Goal: Transaction & Acquisition: Purchase product/service

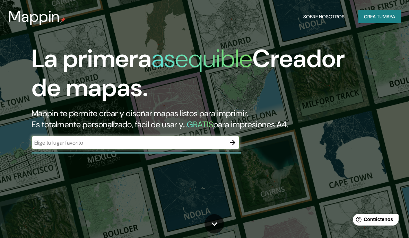
click at [173, 146] on input "text" at bounding box center [129, 143] width 194 height 8
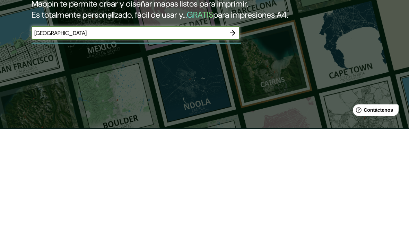
type input "[GEOGRAPHIC_DATA]"
click at [230, 139] on icon "button" at bounding box center [232, 143] width 8 height 8
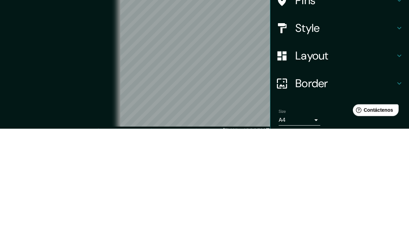
scroll to position [34, 0]
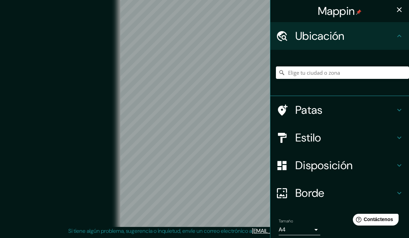
click at [400, 13] on icon "button" at bounding box center [399, 10] width 8 height 8
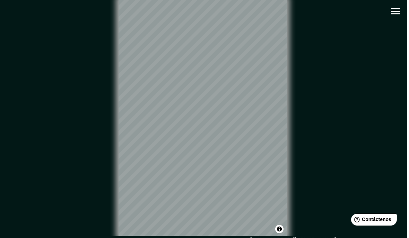
scroll to position [0, 0]
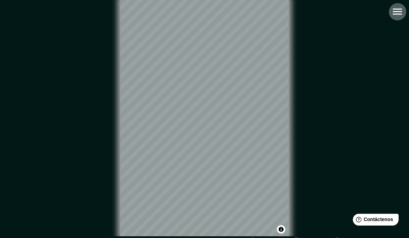
click at [394, 17] on icon "button" at bounding box center [397, 12] width 12 height 12
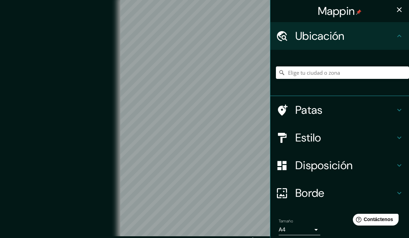
click at [407, 102] on div "Patas" at bounding box center [339, 110] width 139 height 28
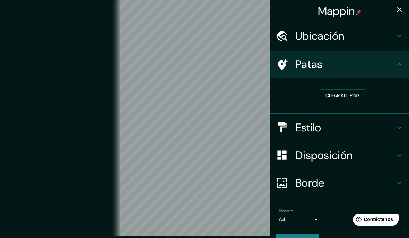
click at [400, 128] on icon at bounding box center [399, 128] width 4 height 2
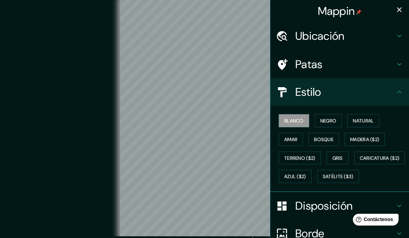
click at [369, 118] on font "Natural" at bounding box center [363, 121] width 21 height 6
click at [308, 155] on font "Terreno ($2)" at bounding box center [299, 158] width 31 height 6
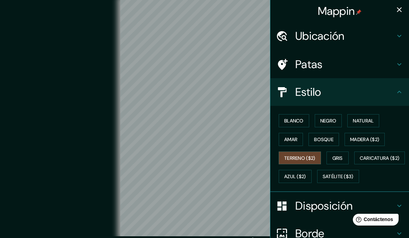
click at [332, 137] on font "Bosque" at bounding box center [323, 140] width 19 height 6
click at [323, 180] on font "Satélite ($3)" at bounding box center [338, 177] width 31 height 6
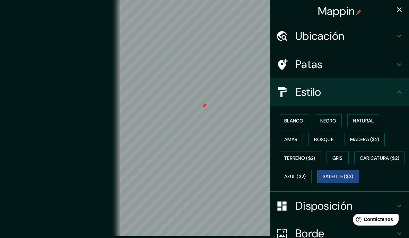
click at [400, 10] on icon "button" at bounding box center [399, 10] width 8 height 8
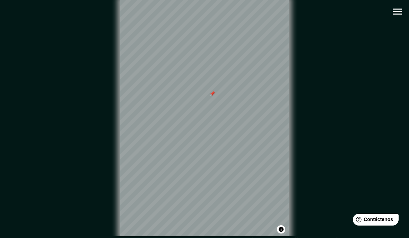
click at [398, 15] on icon "button" at bounding box center [397, 12] width 12 height 12
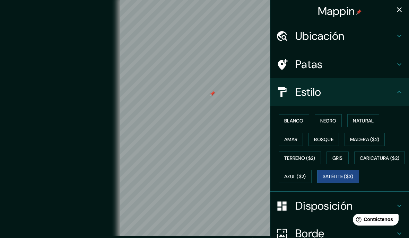
click at [333, 118] on font "Negro" at bounding box center [328, 121] width 16 height 6
click at [370, 118] on font "Natural" at bounding box center [363, 121] width 21 height 6
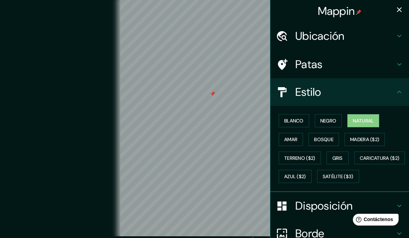
click at [296, 140] on font "Amar" at bounding box center [290, 140] width 13 height 6
click at [330, 135] on font "Bosque" at bounding box center [323, 139] width 19 height 9
click at [371, 139] on font "Madera ($2)" at bounding box center [364, 140] width 29 height 6
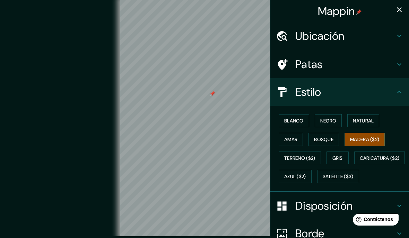
click at [303, 155] on font "Terreno ($2)" at bounding box center [299, 158] width 31 height 6
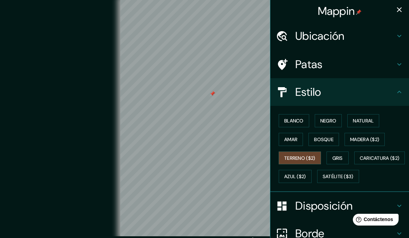
click at [338, 156] on font "Gris" at bounding box center [337, 158] width 10 height 6
click at [354, 165] on button "Caricatura ($2)" at bounding box center [379, 158] width 51 height 13
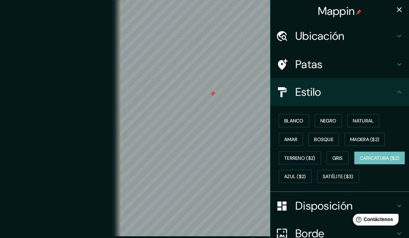
click at [306, 172] on font "Azul ($2)" at bounding box center [295, 176] width 22 height 9
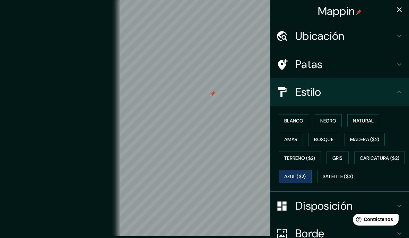
click at [323, 180] on font "Satélite ($3)" at bounding box center [338, 177] width 31 height 6
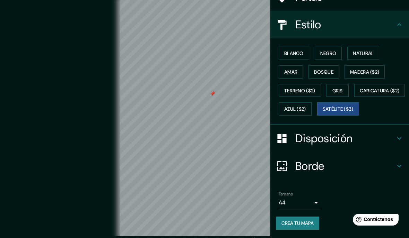
click at [398, 138] on icon at bounding box center [399, 138] width 8 height 8
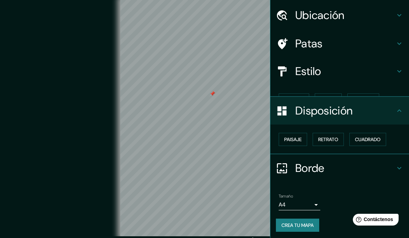
scroll to position [9, 0]
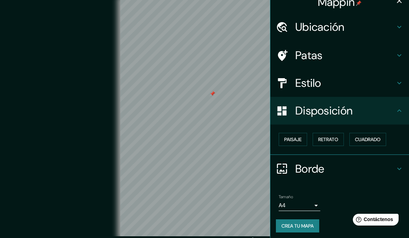
click at [303, 137] on button "Paisaje" at bounding box center [293, 139] width 28 height 13
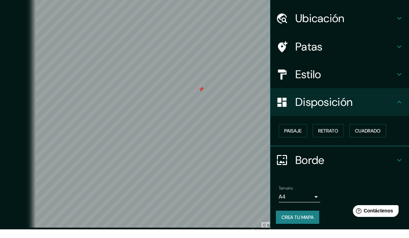
click at [314, 200] on body "Mappin Ubicación Patas Estilo Disposición Paisaje Retrato Cuadrado Borde Elige …" at bounding box center [204, 119] width 409 height 238
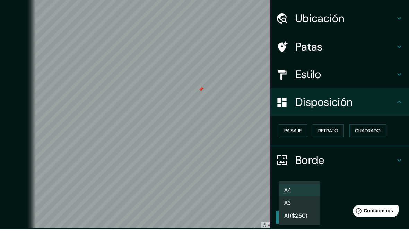
click at [309, 206] on li "A3" at bounding box center [300, 212] width 42 height 13
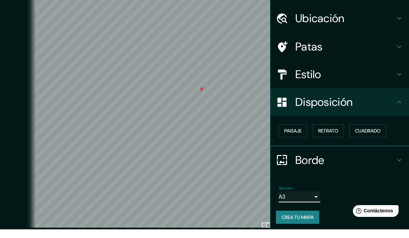
type input "a4"
click at [329, 137] on font "Retrato" at bounding box center [328, 140] width 20 height 6
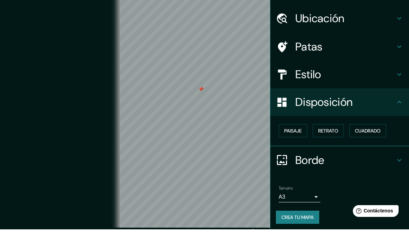
click at [287, 135] on font "Paisaje" at bounding box center [292, 139] width 17 height 9
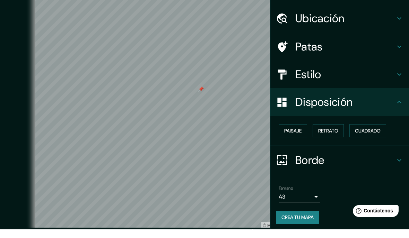
click at [399, 165] on icon at bounding box center [399, 169] width 8 height 8
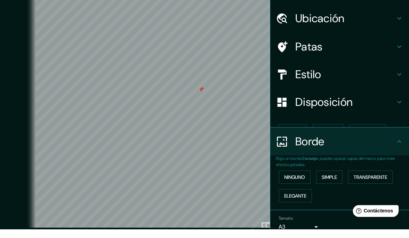
scroll to position [9, 0]
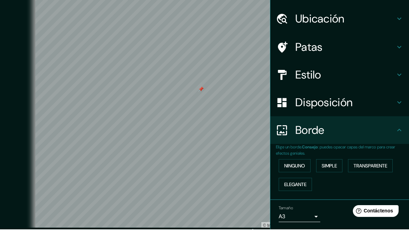
click at [304, 190] on font "Elegante" at bounding box center [295, 193] width 22 height 6
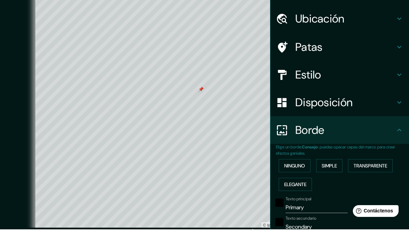
click at [303, 172] on font "Ninguno" at bounding box center [294, 175] width 21 height 6
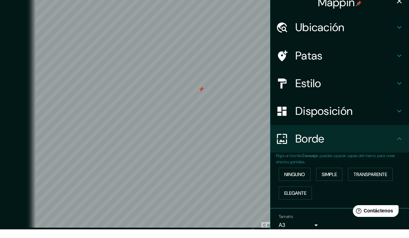
scroll to position [0, 0]
click at [398, 6] on button "button" at bounding box center [399, 10] width 14 height 14
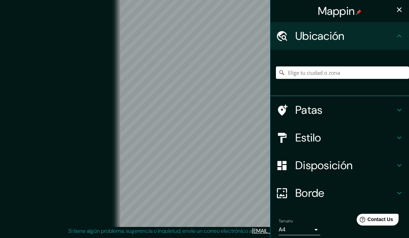
click at [316, 226] on body "Mappin Ubicación Patas Estilo Disposición Borde Elige un borde. Consejo : puede…" at bounding box center [204, 110] width 409 height 238
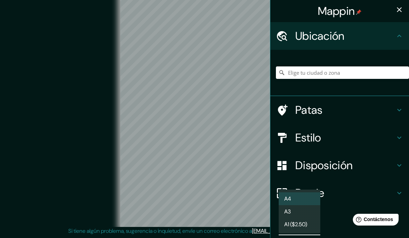
click at [308, 212] on li "A3" at bounding box center [300, 212] width 42 height 13
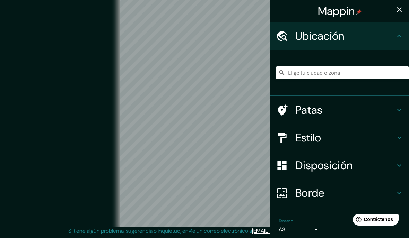
click at [400, 192] on icon at bounding box center [399, 193] width 4 height 2
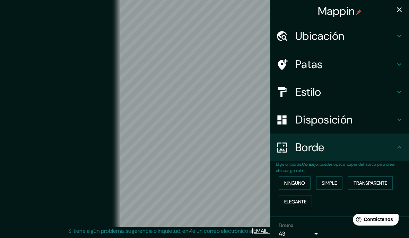
click at [402, 117] on icon at bounding box center [399, 120] width 8 height 8
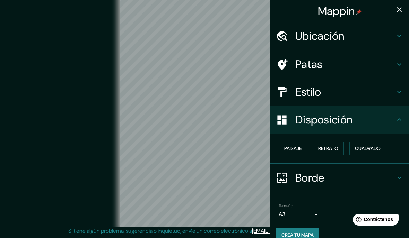
click at [295, 148] on font "Paisaje" at bounding box center [292, 149] width 17 height 6
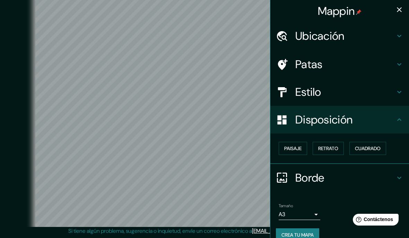
click at [399, 88] on icon at bounding box center [399, 92] width 8 height 8
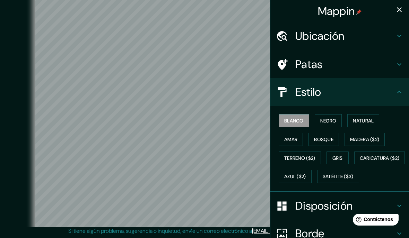
click at [323, 180] on font "Satélite ($3)" at bounding box center [338, 177] width 31 height 6
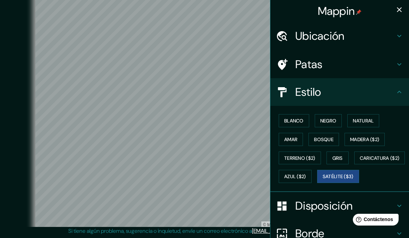
click at [395, 10] on icon "button" at bounding box center [399, 10] width 8 height 8
